Goal: Use online tool/utility: Utilize a website feature to perform a specific function

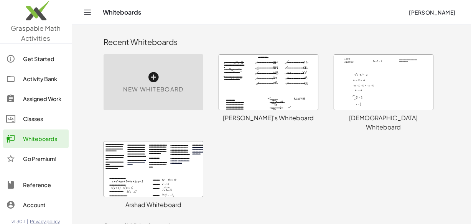
click at [383, 89] on div at bounding box center [383, 81] width 99 height 55
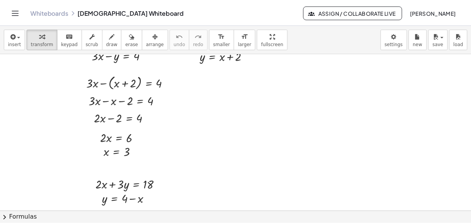
scroll to position [7052, 0]
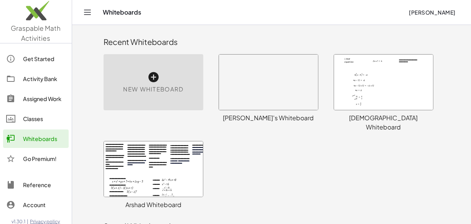
click at [379, 87] on div at bounding box center [383, 81] width 99 height 55
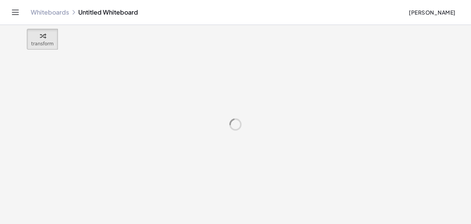
click at [391, 81] on div at bounding box center [235, 124] width 471 height 199
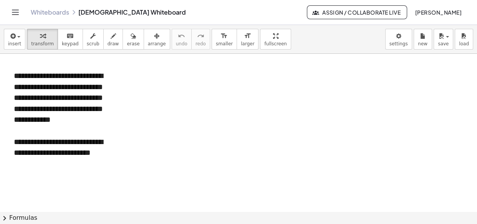
scroll to position [8175, 0]
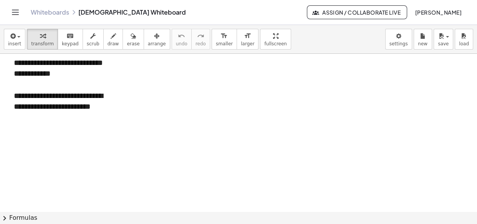
click at [108, 107] on p "**********" at bounding box center [64, 101] width 100 height 22
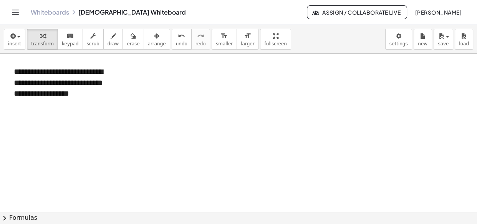
scroll to position [8247, 0]
